Goal: Task Accomplishment & Management: Complete application form

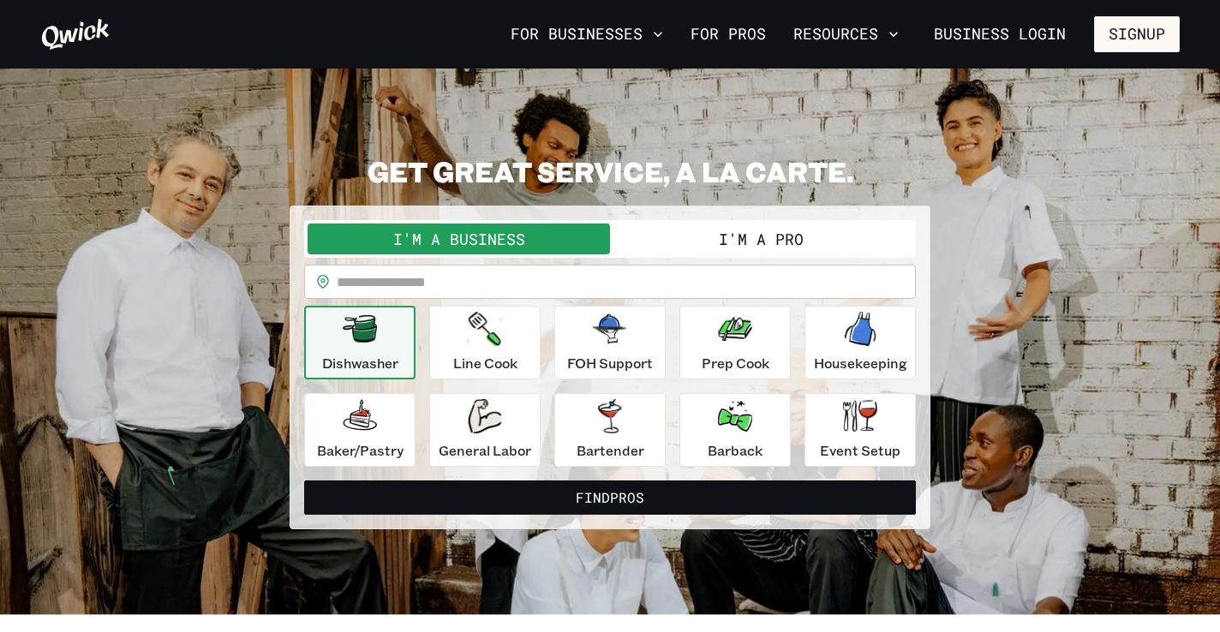
click at [788, 239] on button "I'm a Pro" at bounding box center [761, 239] width 302 height 31
click at [713, 242] on button "I'm a Pro" at bounding box center [761, 239] width 302 height 31
